Goal: Transaction & Acquisition: Book appointment/travel/reservation

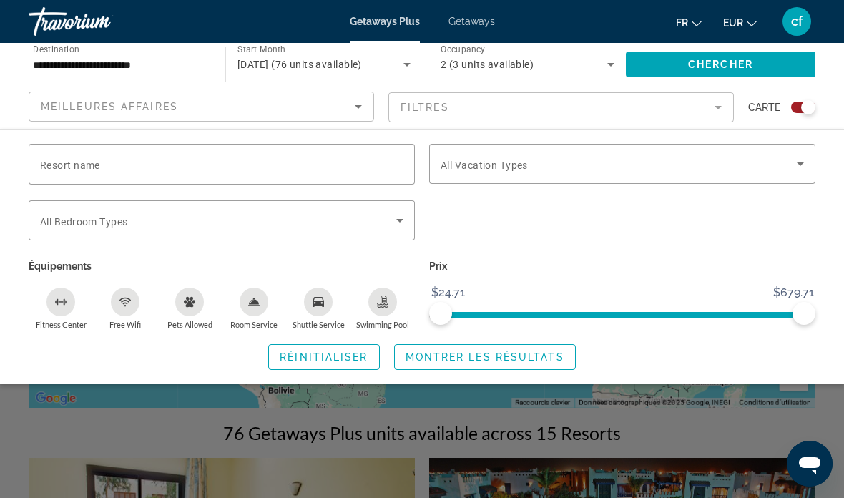
scroll to position [175, 0]
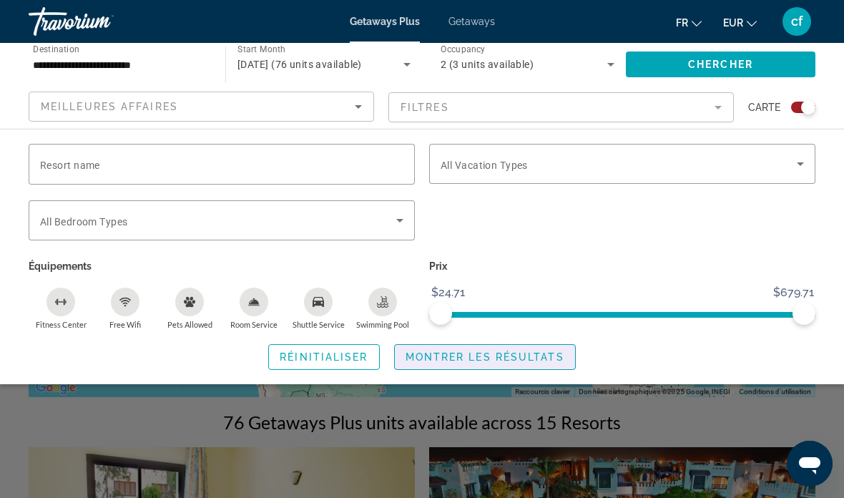
click at [483, 357] on span "Montrer les résultats" at bounding box center [484, 356] width 159 height 11
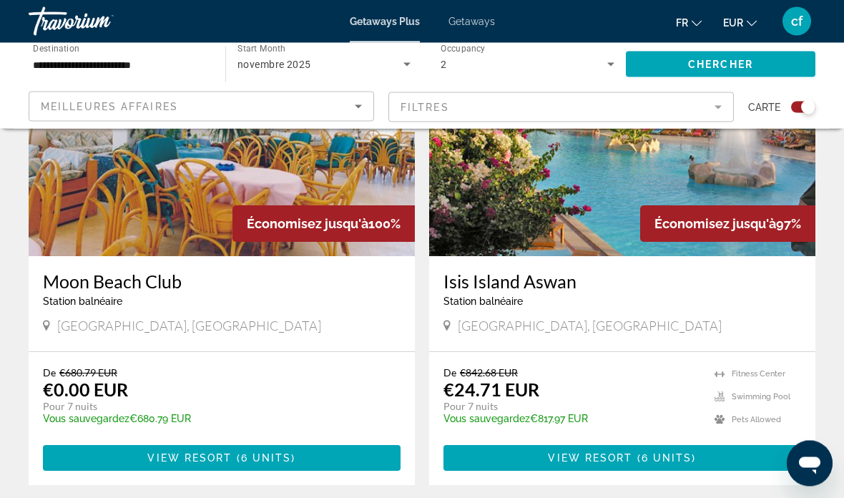
scroll to position [1074, 0]
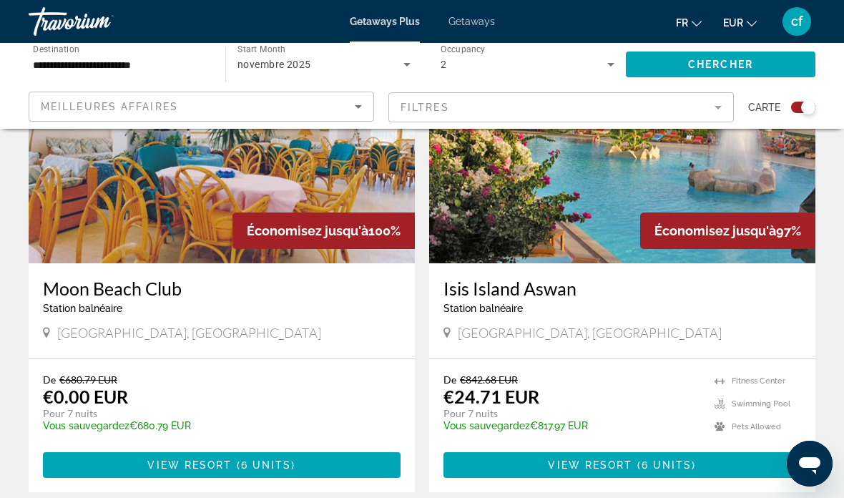
click at [505, 298] on h3 "Isis Island Aswan" at bounding box center [622, 287] width 358 height 21
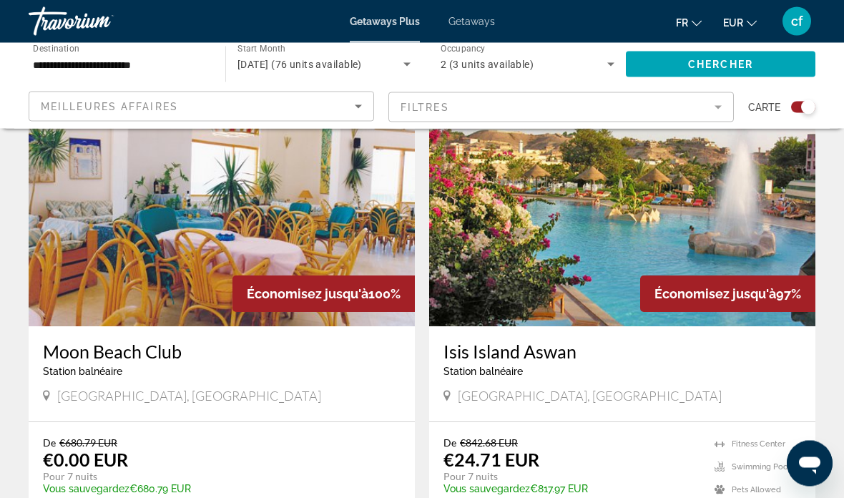
scroll to position [1015, 0]
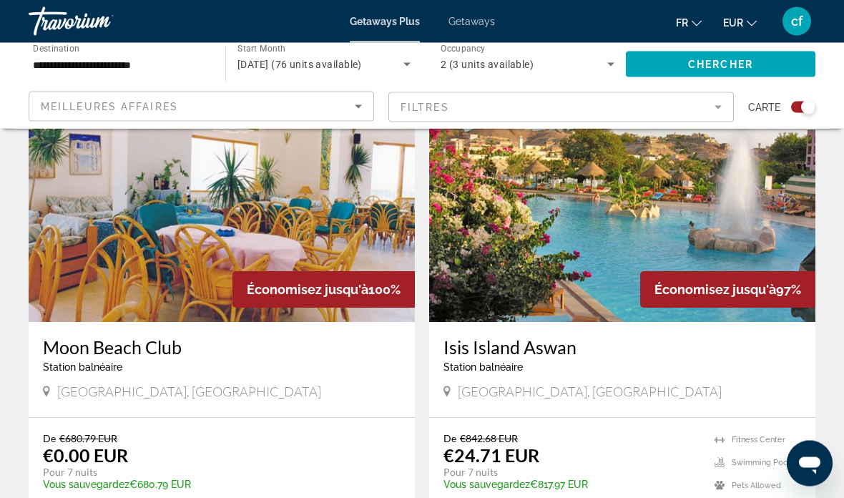
click at [537, 271] on img "Main content" at bounding box center [622, 208] width 386 height 229
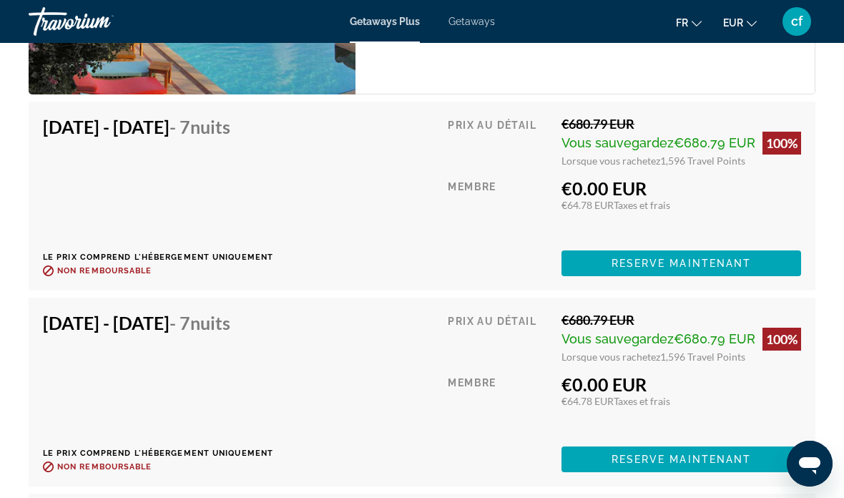
scroll to position [3119, 0]
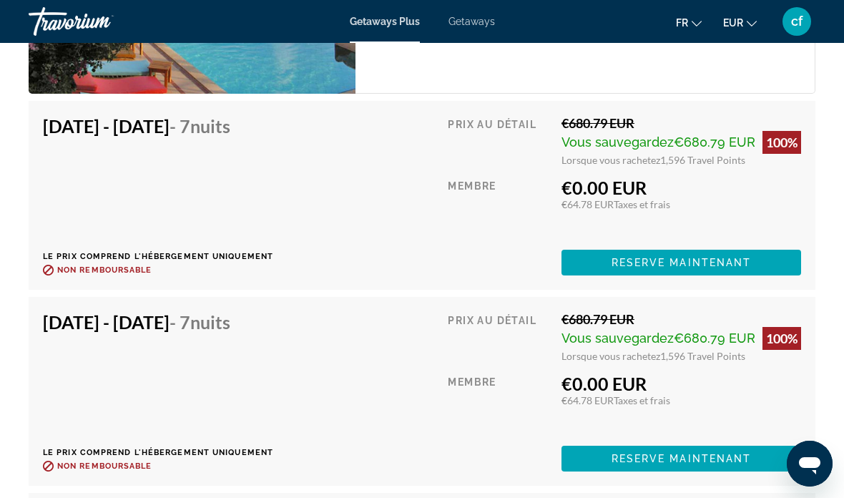
click at [273, 360] on div "Nov 8, 2025 - Nov 15, 2025 - 7 nuits Le prix comprend l'hébergement uniquement …" at bounding box center [158, 391] width 230 height 160
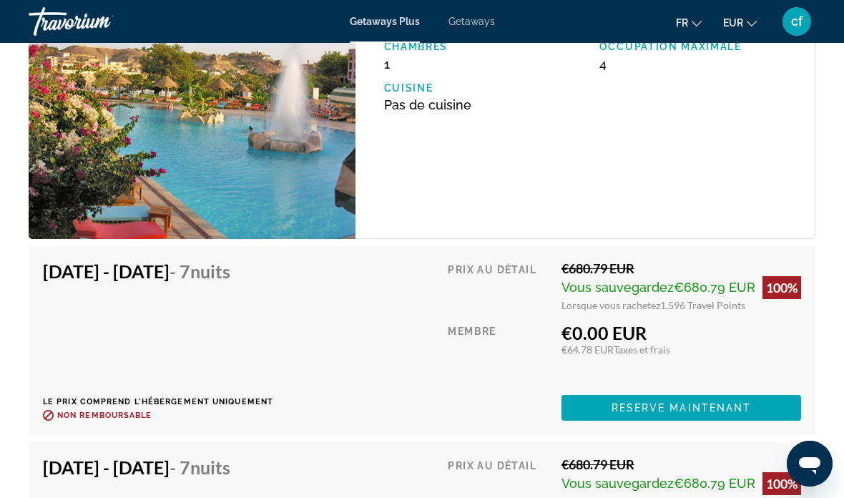
scroll to position [2938, 0]
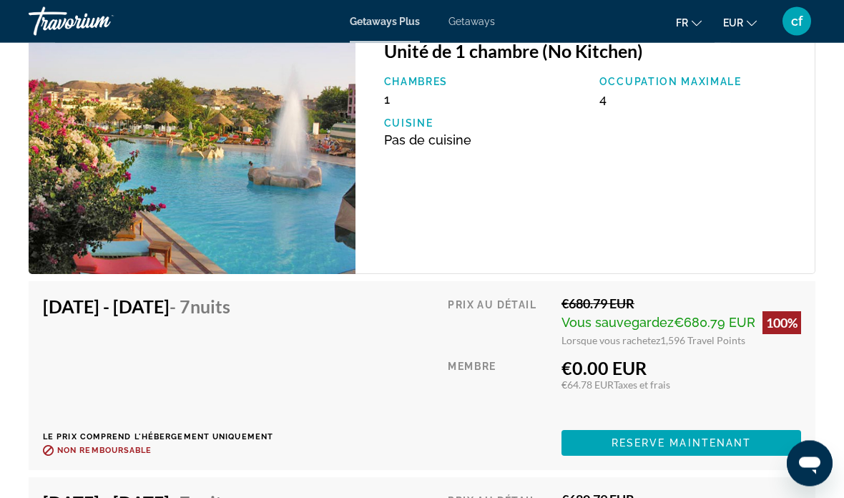
click at [797, 16] on span "cf" at bounding box center [796, 21] width 11 height 14
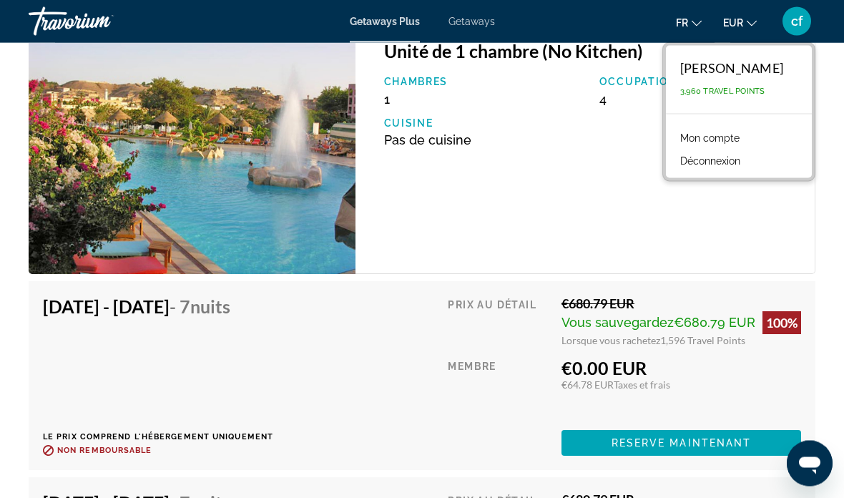
scroll to position [2939, 0]
click at [733, 164] on button "Déconnexion" at bounding box center [710, 161] width 74 height 19
